Goal: Information Seeking & Learning: Check status

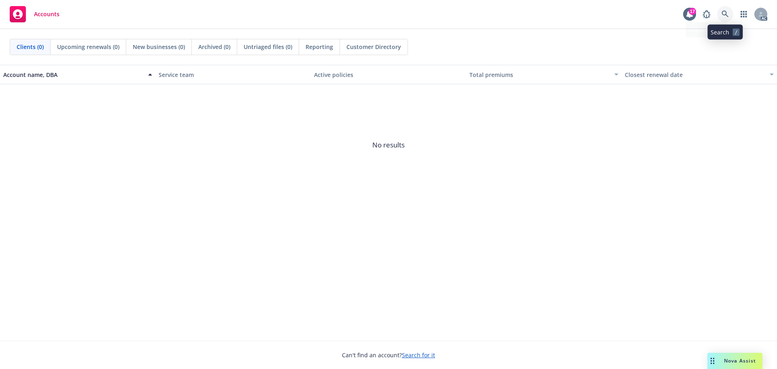
click at [717, 13] on link at bounding box center [725, 14] width 16 height 16
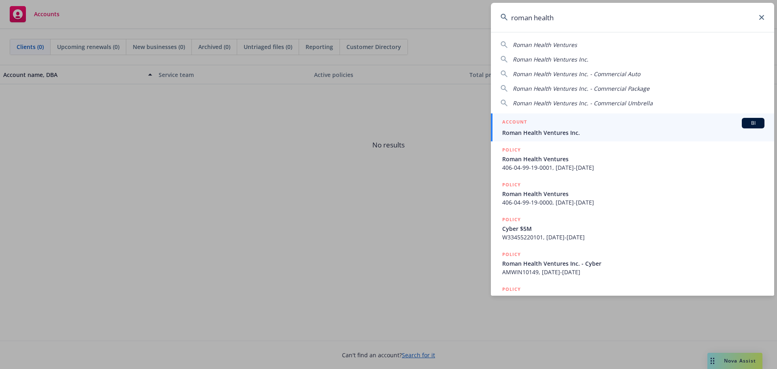
type input "roman health"
click at [657, 125] on div "ACCOUNT BI" at bounding box center [633, 123] width 262 height 11
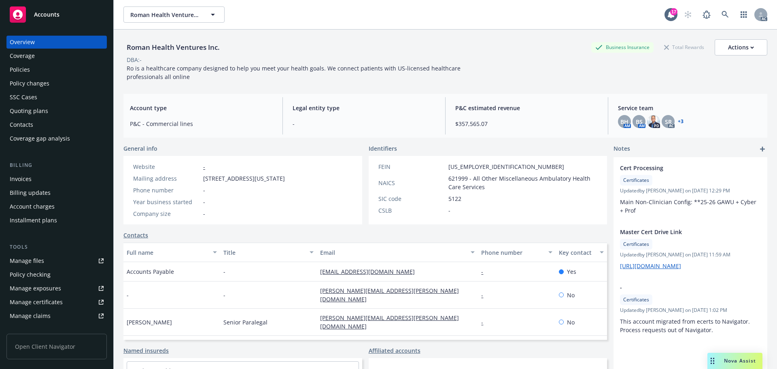
click at [41, 70] on div "Policies" at bounding box center [57, 69] width 94 height 13
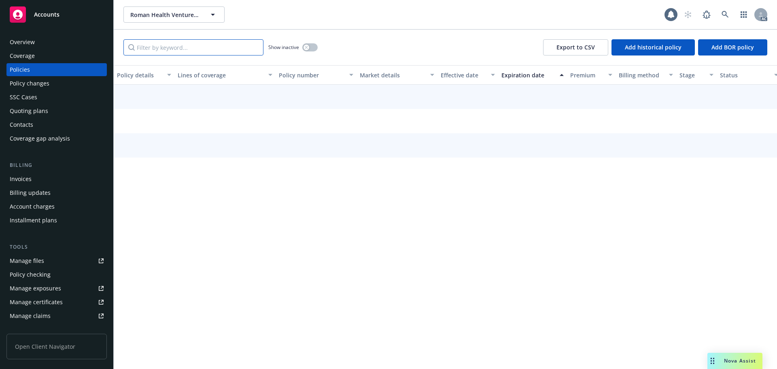
click at [197, 47] on input "Filter by keyword..." at bounding box center [193, 47] width 140 height 16
paste input "130007743"
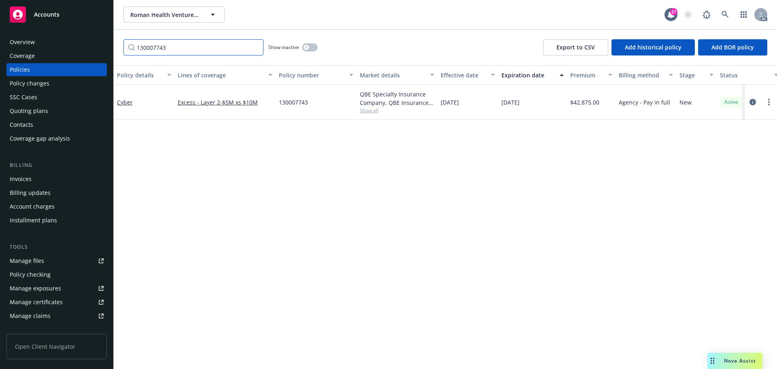
type input "130007743"
click at [45, 84] on div "Policy changes" at bounding box center [30, 83] width 40 height 13
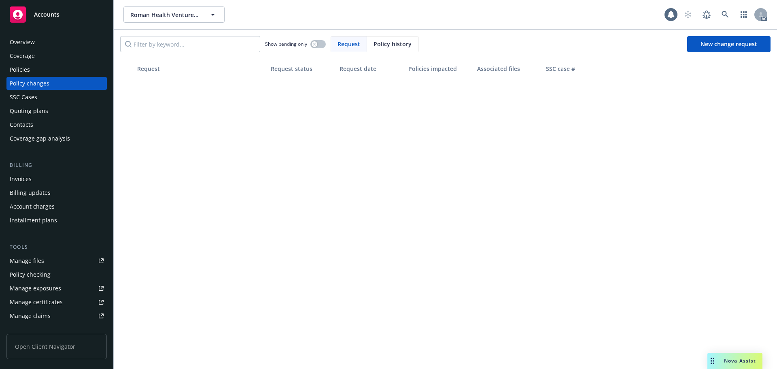
drag, startPoint x: 381, startPoint y: 46, endPoint x: 257, endPoint y: 45, distance: 123.8
click at [380, 46] on span "Policy history" at bounding box center [393, 44] width 38 height 8
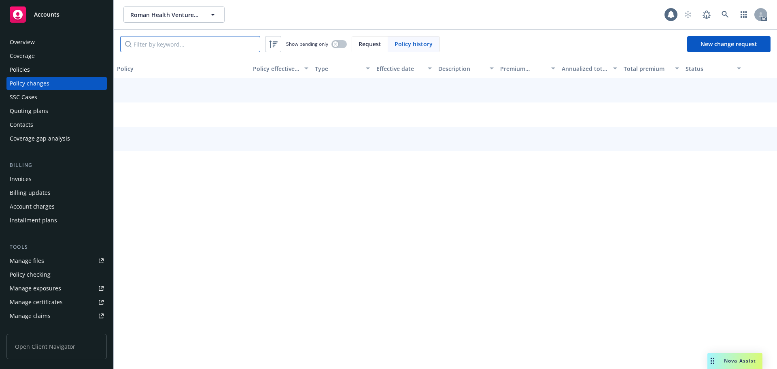
click at [193, 38] on input "Filter by keyword..." at bounding box center [190, 44] width 140 height 16
paste input "130007743"
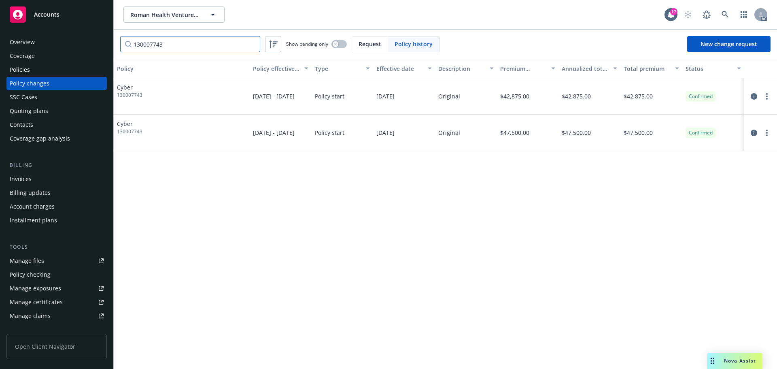
type input "130007743"
click at [721, 15] on link at bounding box center [725, 14] width 16 height 16
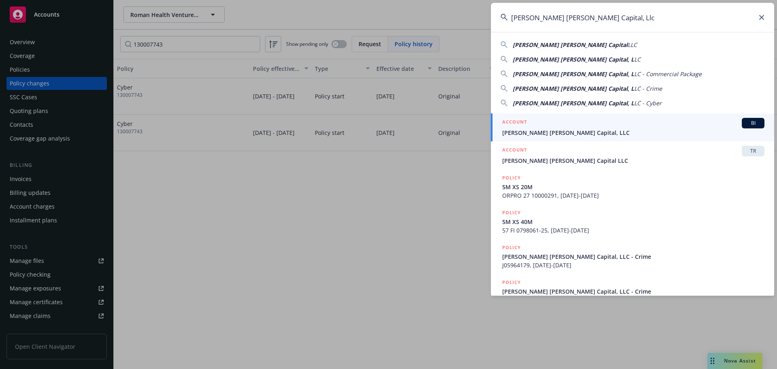
type input "[PERSON_NAME] [PERSON_NAME] Capital, Llc"
click at [575, 123] on div "ACCOUNT BI" at bounding box center [633, 123] width 262 height 11
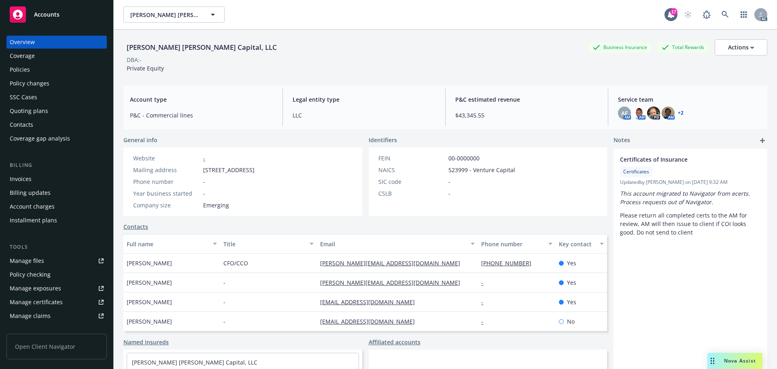
click at [49, 64] on div "Policies" at bounding box center [57, 69] width 94 height 13
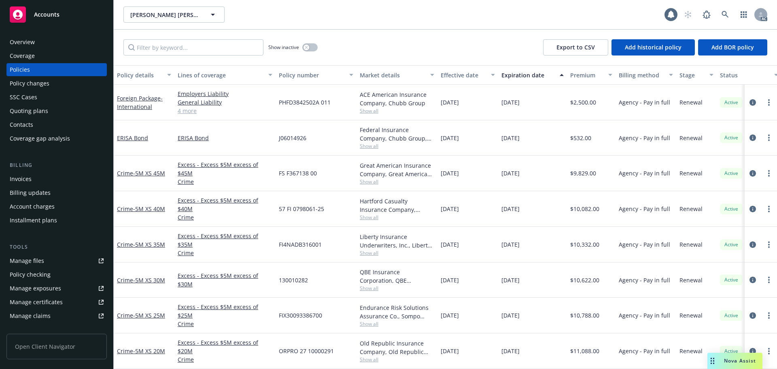
click at [226, 39] on div "Show inactive Export to CSV Add historical policy Add BOR policy" at bounding box center [445, 48] width 663 height 36
click at [223, 48] on input "Filter by keyword..." at bounding box center [193, 47] width 140 height 16
paste input "130010282"
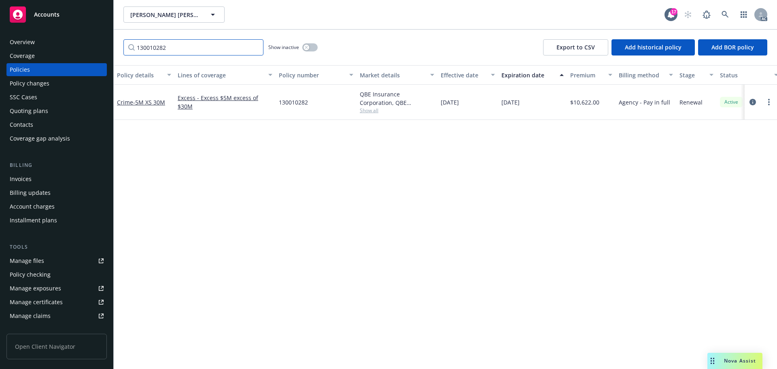
type input "130010282"
click at [51, 83] on div "Policy changes" at bounding box center [57, 83] width 94 height 13
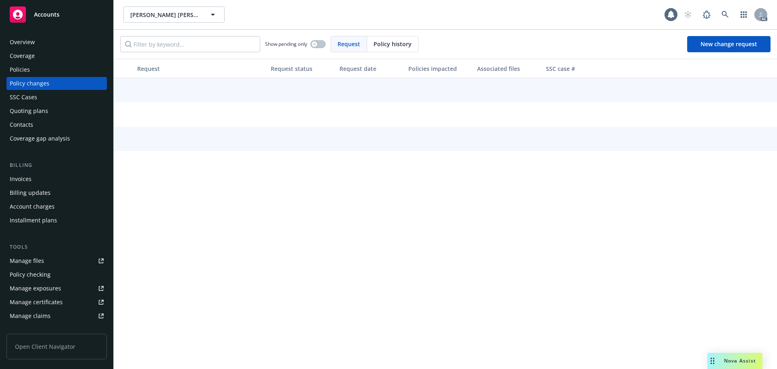
drag, startPoint x: 387, startPoint y: 42, endPoint x: 377, endPoint y: 43, distance: 9.8
click at [377, 43] on span "Policy history" at bounding box center [393, 44] width 38 height 8
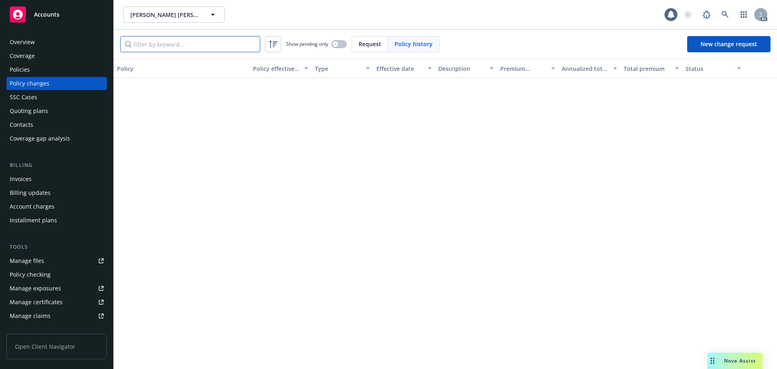
click at [231, 40] on input "Filter by keyword..." at bounding box center [190, 44] width 140 height 16
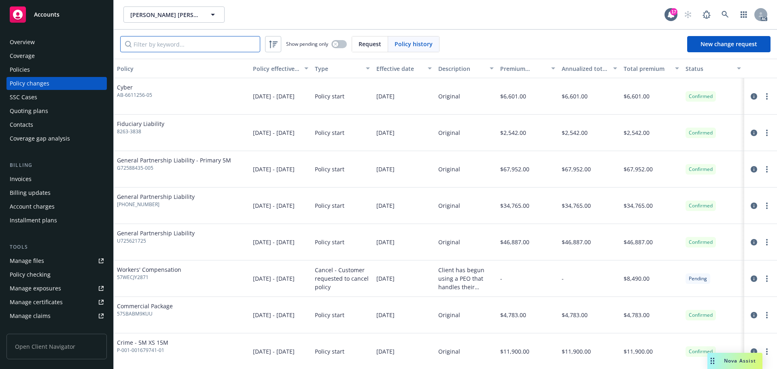
click at [227, 43] on input "Filter by keyword..." at bounding box center [190, 44] width 140 height 16
paste input "130010282"
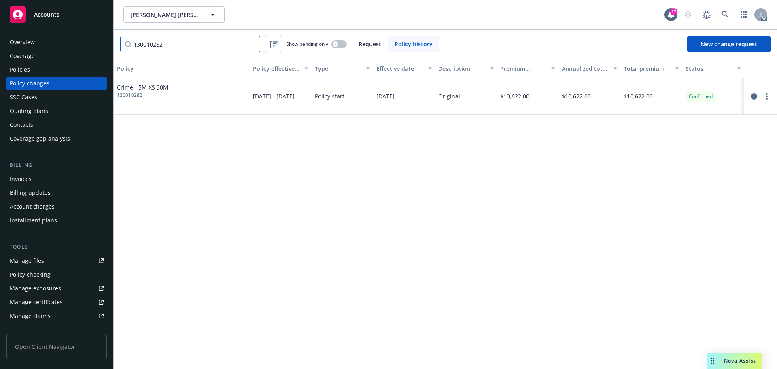
type input "130010282"
click at [730, 14] on link at bounding box center [725, 14] width 16 height 16
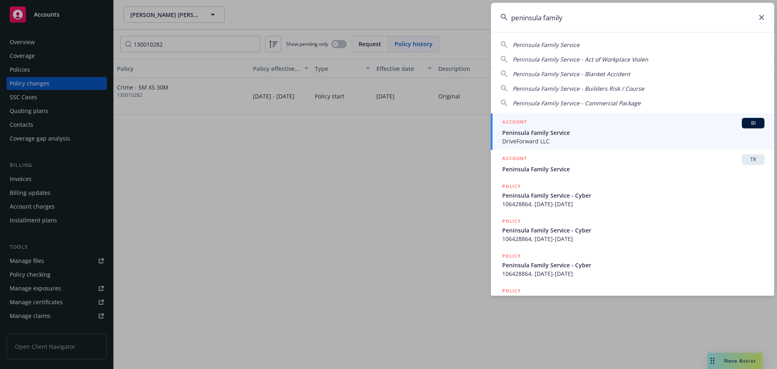
type input "peninsula family"
click at [563, 131] on span "Peninsula Family Service" at bounding box center [633, 132] width 262 height 8
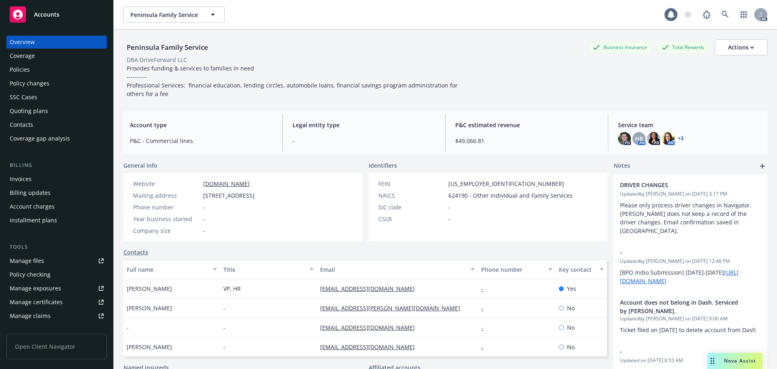
click at [46, 72] on div "Policies" at bounding box center [57, 69] width 94 height 13
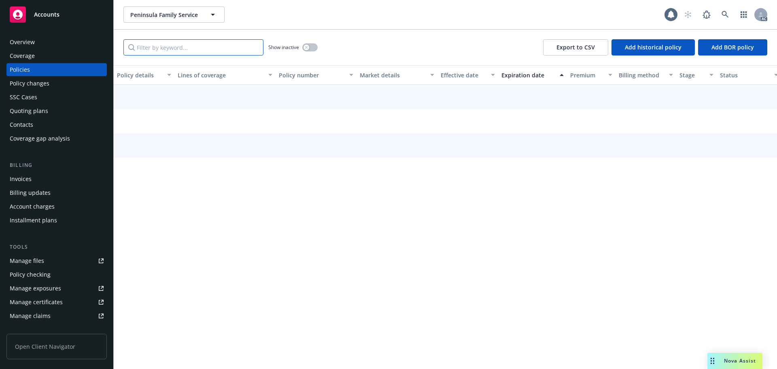
click at [178, 51] on input "Filter by keyword..." at bounding box center [193, 47] width 140 height 16
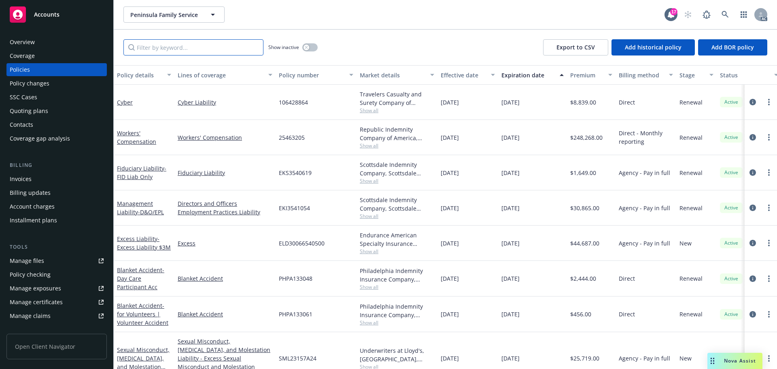
paste input "ELD30066540500"
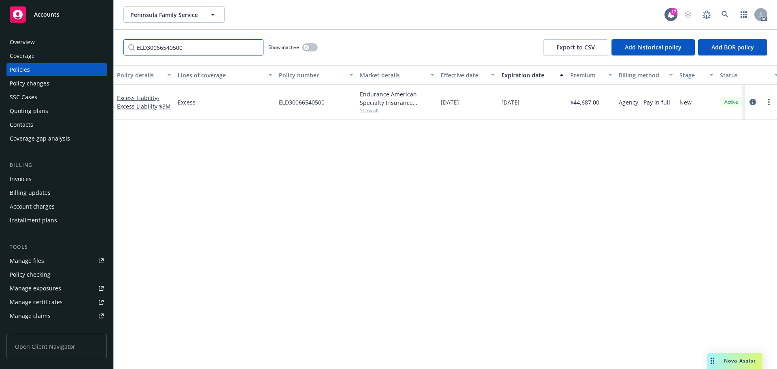
type input "ELD30066540500"
click at [68, 76] on div "Policies" at bounding box center [57, 69] width 94 height 13
click at [64, 80] on div "Policy changes" at bounding box center [57, 83] width 94 height 13
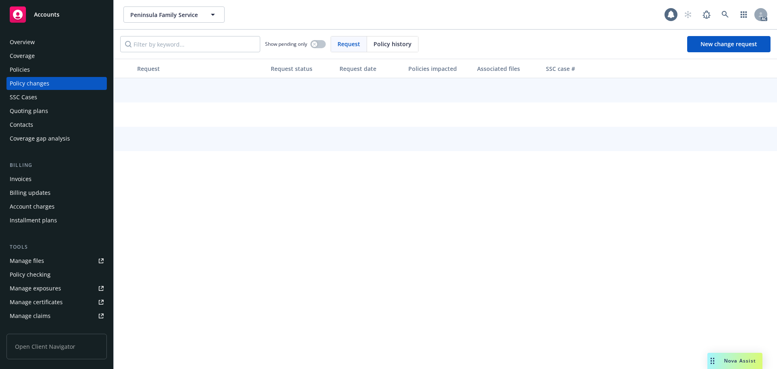
drag, startPoint x: 380, startPoint y: 42, endPoint x: 363, endPoint y: 43, distance: 16.6
click at [376, 42] on span "Policy history" at bounding box center [393, 44] width 38 height 8
drag, startPoint x: 363, startPoint y: 43, endPoint x: 236, endPoint y: 48, distance: 127.2
click at [236, 48] on input "Filter by keyword..." at bounding box center [190, 44] width 140 height 16
paste input "ELD30066540500"
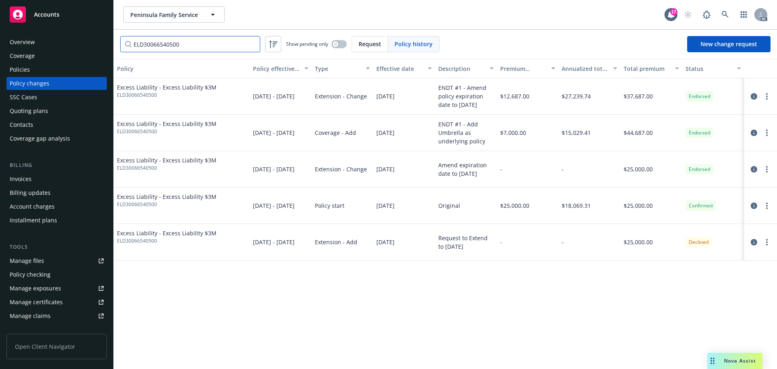
type input "ELD30066540500"
click at [730, 11] on link at bounding box center [725, 14] width 16 height 16
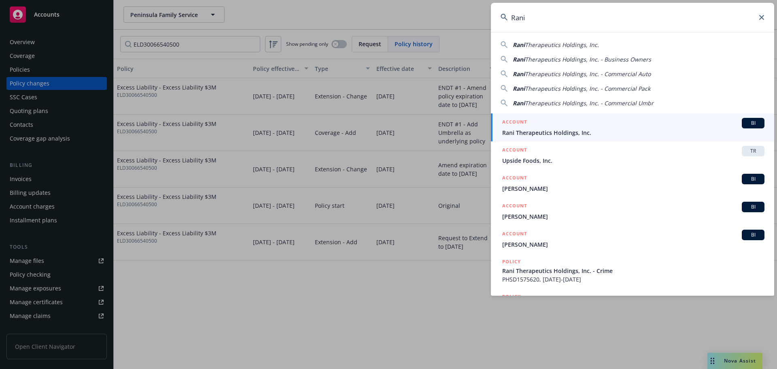
type input "Rani"
click at [567, 127] on div "ACCOUNT BI" at bounding box center [633, 123] width 262 height 11
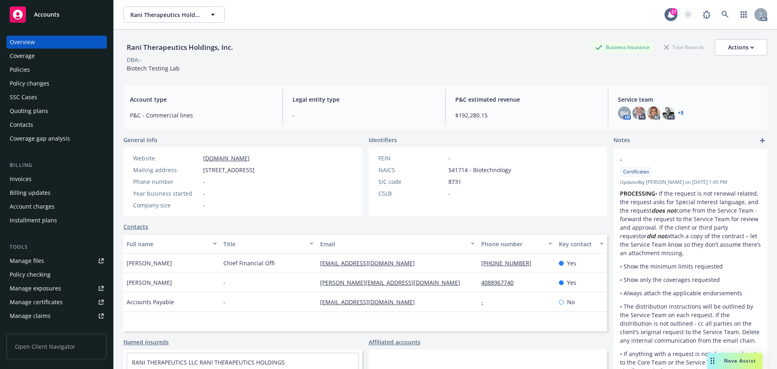
click at [55, 66] on div "Policies" at bounding box center [57, 69] width 94 height 13
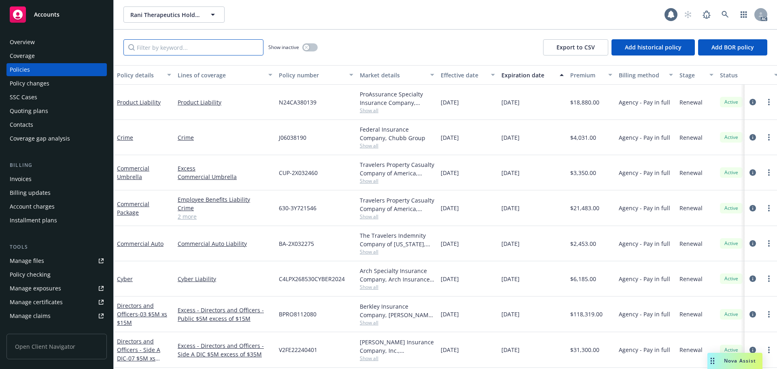
click at [205, 46] on input "Filter by keyword..." at bounding box center [193, 47] width 140 height 16
paste input "0313-0105"
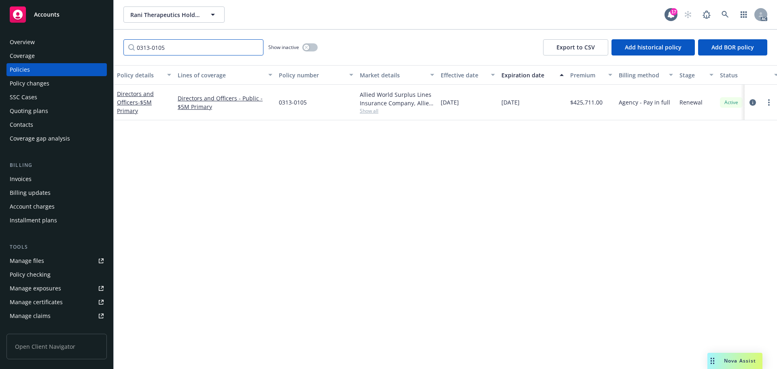
type input "0313-0105"
click at [34, 82] on div "Policy changes" at bounding box center [30, 83] width 40 height 13
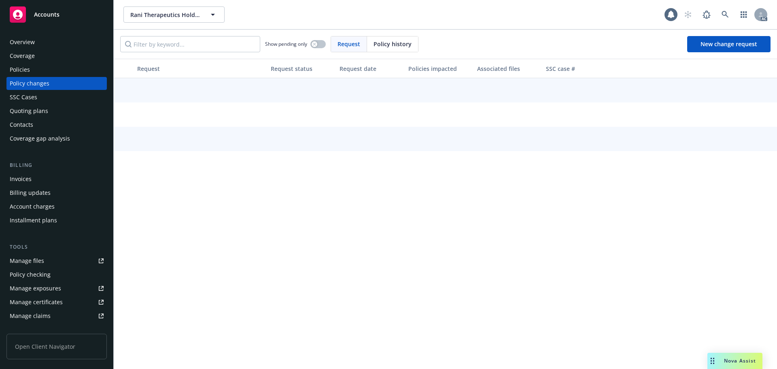
drag, startPoint x: 397, startPoint y: 47, endPoint x: 386, endPoint y: 49, distance: 10.6
click at [393, 48] on div "Policy history" at bounding box center [392, 43] width 51 height 15
click at [191, 45] on input "Filter by keyword..." at bounding box center [190, 44] width 140 height 16
paste input "0313-0105"
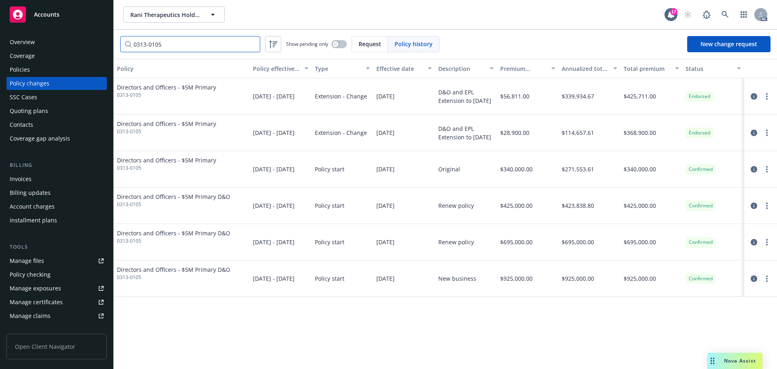
type input "0313-0105"
click at [727, 15] on icon at bounding box center [725, 14] width 7 height 7
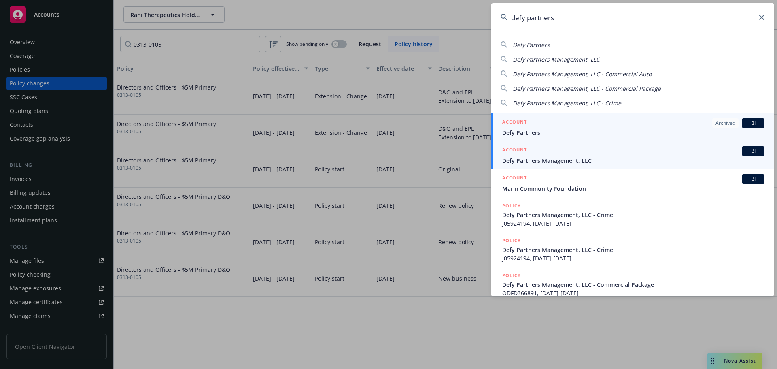
type input "defy partners"
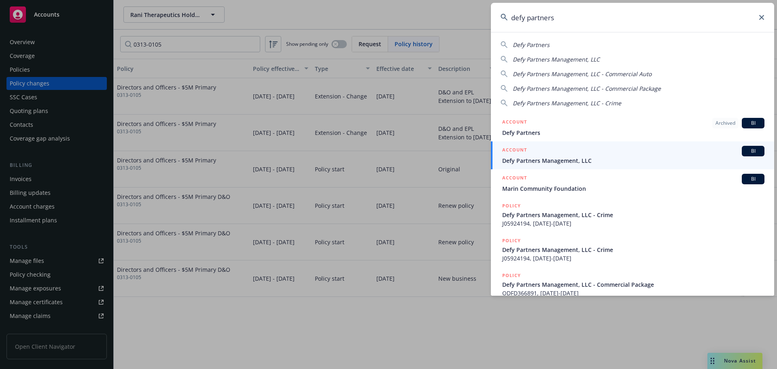
click at [575, 157] on span "Defy Partners Management, LLC" at bounding box center [633, 160] width 262 height 8
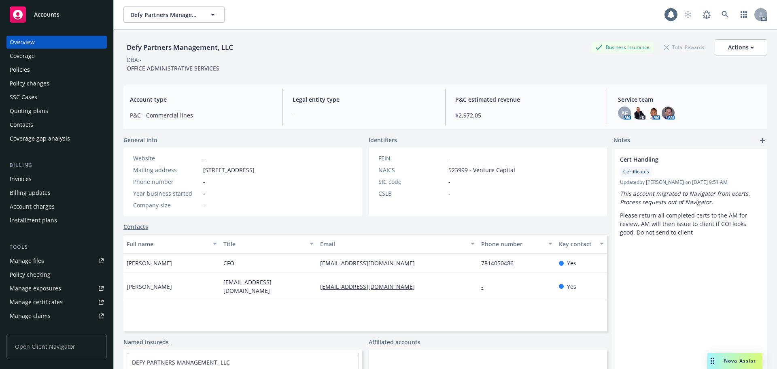
click at [56, 72] on div "Policies" at bounding box center [57, 69] width 94 height 13
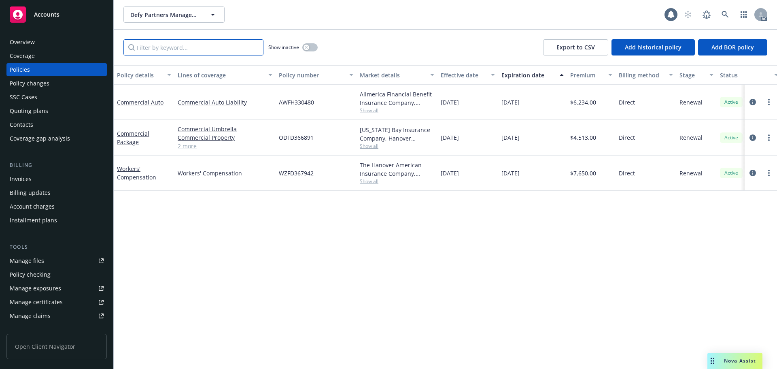
click at [178, 47] on input "Filter by keyword..." at bounding box center [193, 47] width 140 height 16
paste input "AAP930054308"
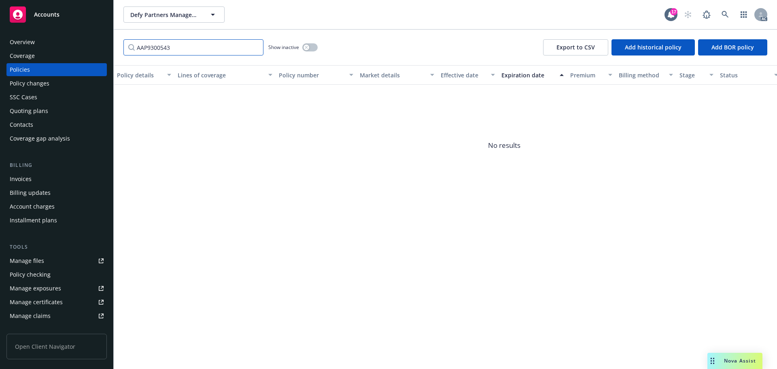
type input "AAP9300543"
click at [55, 87] on div "Policy changes" at bounding box center [57, 83] width 94 height 13
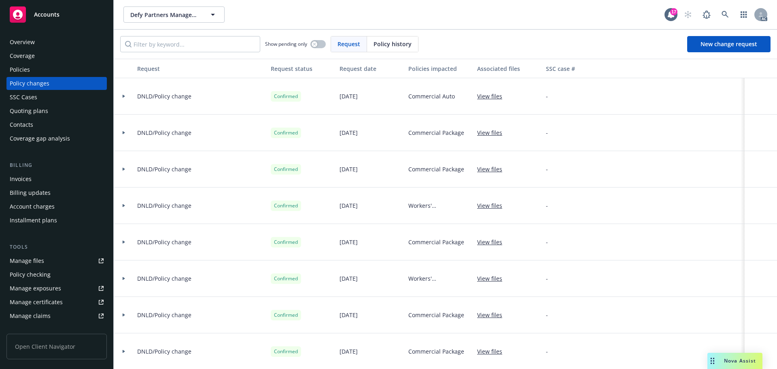
drag, startPoint x: 385, startPoint y: 50, endPoint x: 137, endPoint y: 34, distance: 248.5
click at [374, 52] on div "Show pending only Request Policy history New change request" at bounding box center [445, 44] width 663 height 29
click at [397, 44] on span "Policy history" at bounding box center [393, 44] width 38 height 8
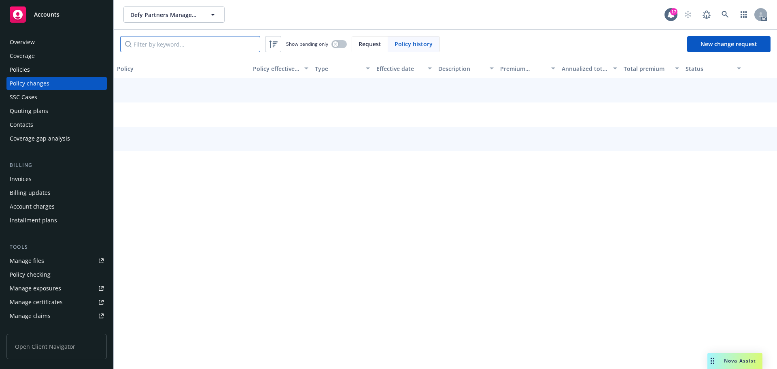
click at [220, 43] on input "Filter by keyword..." at bounding box center [190, 44] width 140 height 16
paste input "AAP930054308"
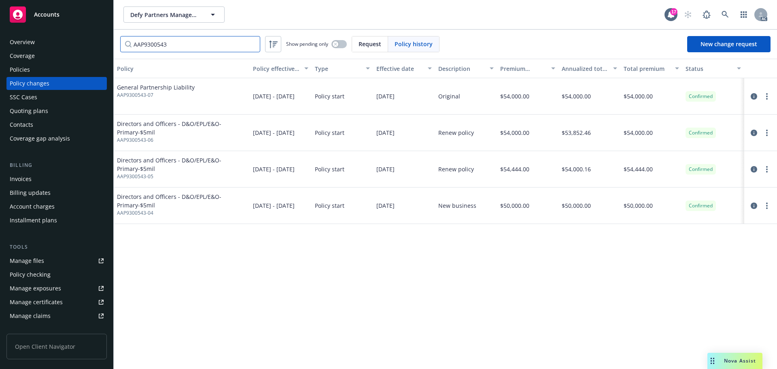
type input "AAP9300543"
click at [716, 15] on div "AC" at bounding box center [723, 14] width 87 height 16
click at [719, 14] on link at bounding box center [725, 14] width 16 height 16
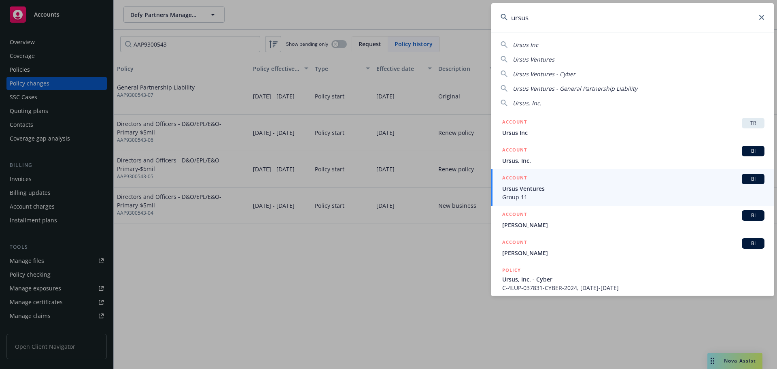
type input "ursus"
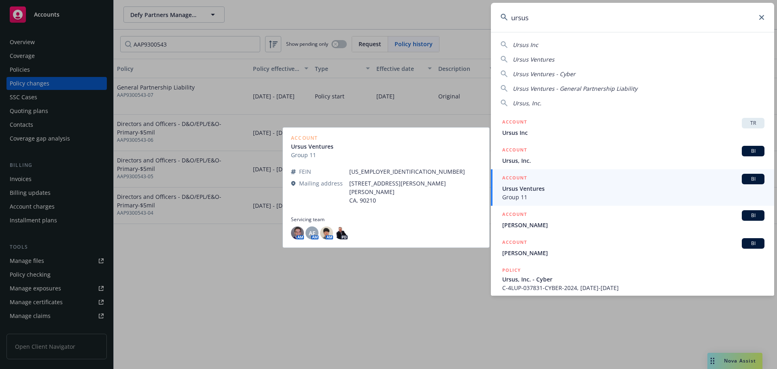
click at [590, 191] on span "Ursus Ventures" at bounding box center [633, 188] width 262 height 8
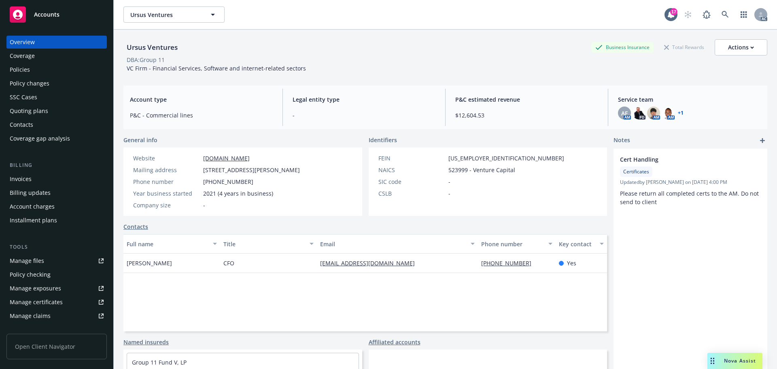
click at [27, 70] on div "Policies" at bounding box center [20, 69] width 20 height 13
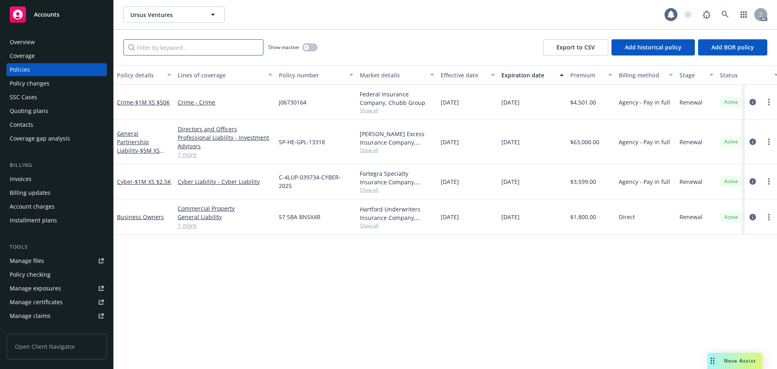
click at [215, 48] on input "Filter by keyword..." at bounding box center [193, 47] width 140 height 16
paste input "SP-HE-GPL-13318"
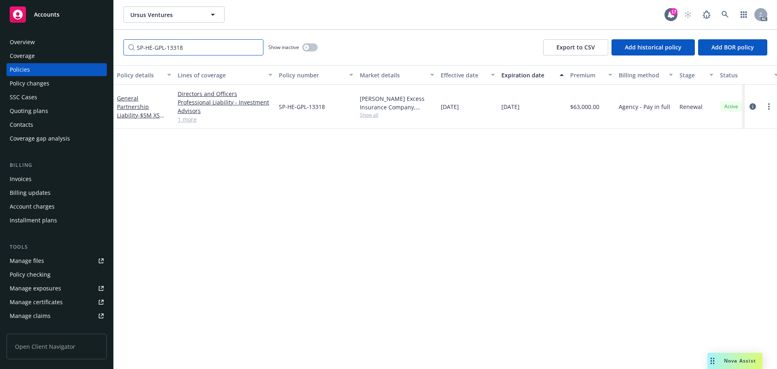
type input "SP-HE-GPL-13318"
click at [24, 86] on div "Policy changes" at bounding box center [30, 83] width 40 height 13
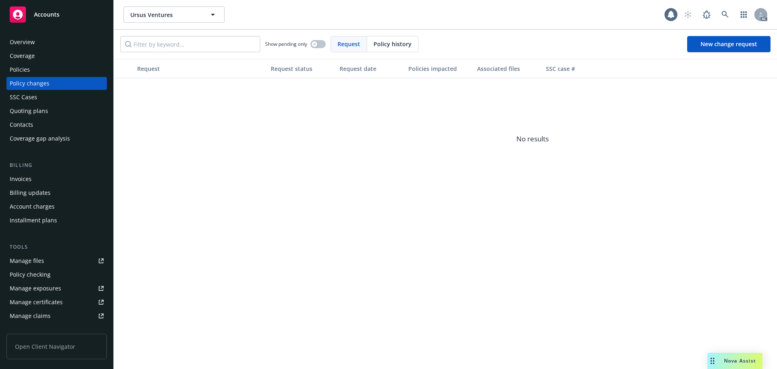
click at [378, 44] on span "Policy history" at bounding box center [393, 44] width 38 height 8
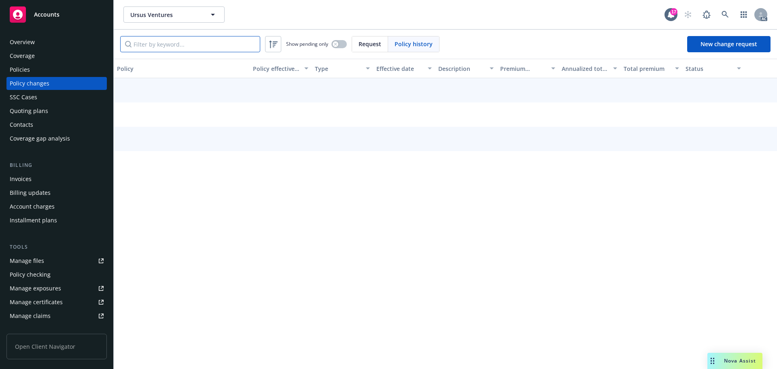
click at [206, 42] on input "Filter by keyword..." at bounding box center [190, 44] width 140 height 16
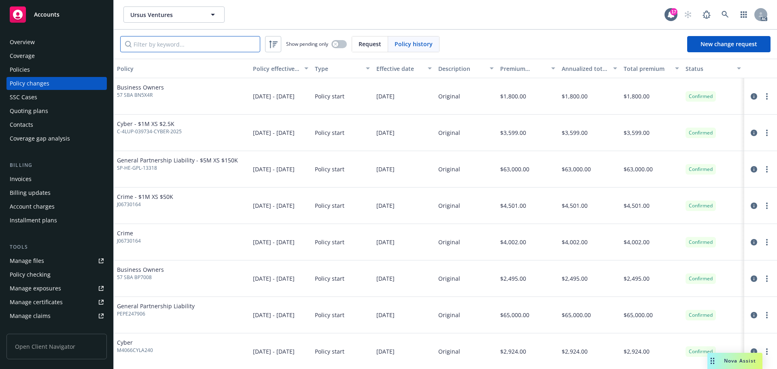
paste input "SP-HE-GPL-13318"
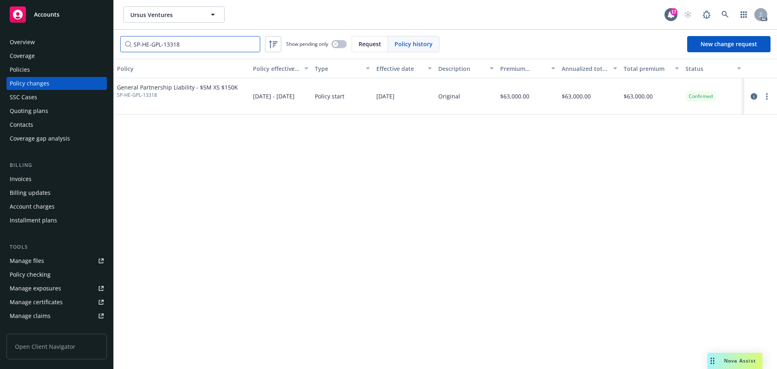
type input "SP-HE-GPL-13318"
